Goal: Information Seeking & Learning: Learn about a topic

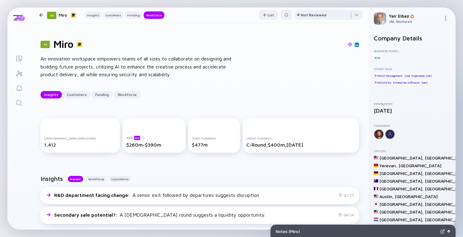
scroll to position [671, 0]
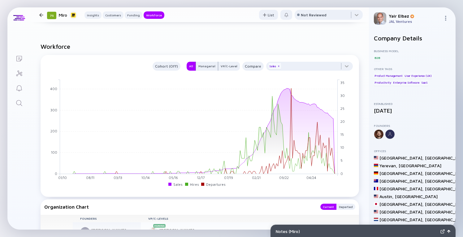
click at [41, 14] on div at bounding box center [41, 15] width 4 height 4
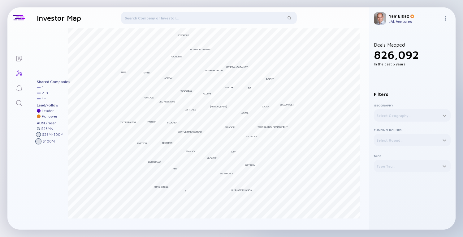
click at [226, 19] on div at bounding box center [209, 19] width 176 height 15
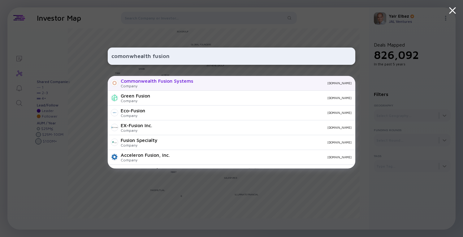
type input "comonwhealth fusion"
click at [186, 82] on div "Commonwealth Fusion Systems" at bounding box center [157, 81] width 72 height 6
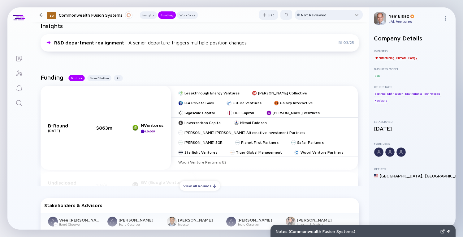
scroll to position [163, 0]
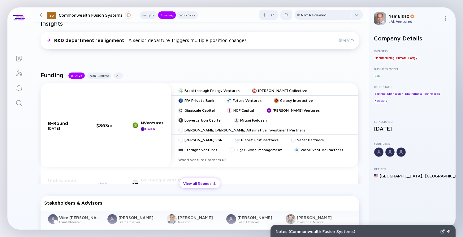
click at [198, 183] on div "View all Rounds" at bounding box center [199, 184] width 41 height 10
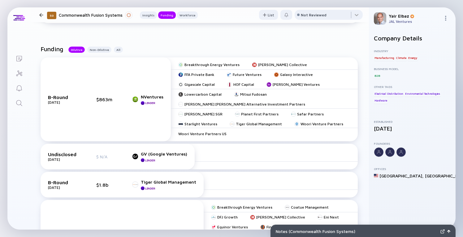
scroll to position [190, 0]
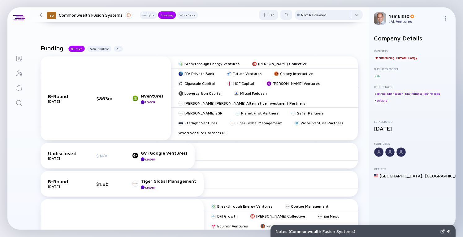
click at [40, 14] on div at bounding box center [41, 15] width 4 height 4
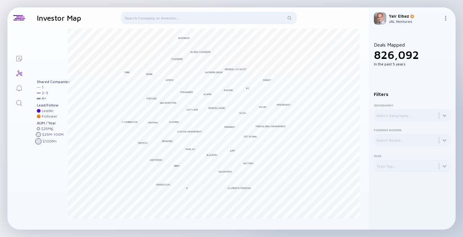
click at [176, 17] on div at bounding box center [209, 19] width 176 height 15
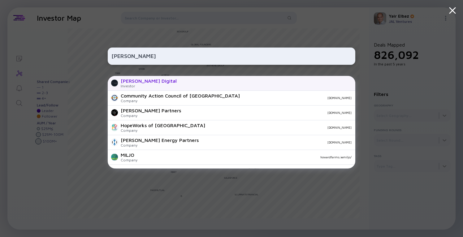
type input "[PERSON_NAME]"
click at [149, 84] on div "Investor" at bounding box center [149, 86] width 56 height 5
